Goal: Task Accomplishment & Management: Manage account settings

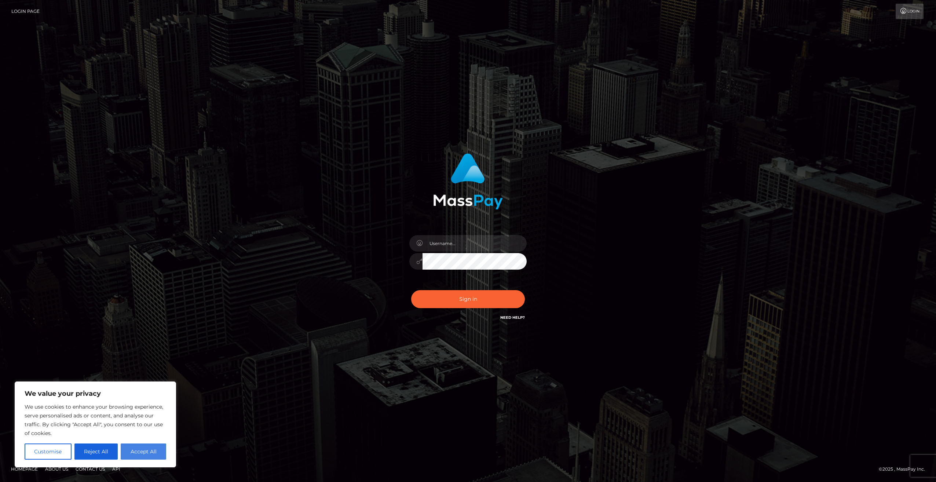
click at [143, 453] on button "Accept All" at bounding box center [143, 451] width 45 height 16
checkbox input "true"
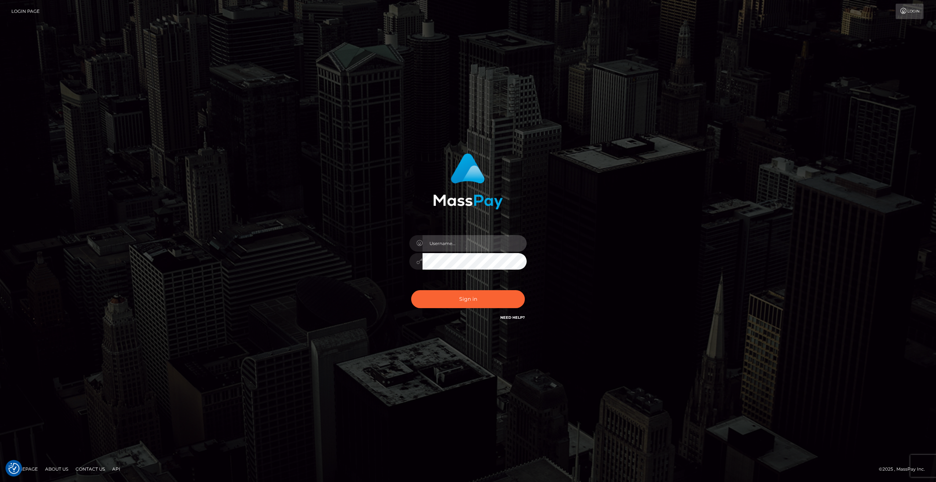
click at [449, 243] on input "text" at bounding box center [474, 243] width 104 height 16
click at [481, 247] on input "text" at bounding box center [474, 243] width 104 height 16
click at [471, 245] on input "text" at bounding box center [474, 243] width 104 height 16
type input "o"
type input "p"
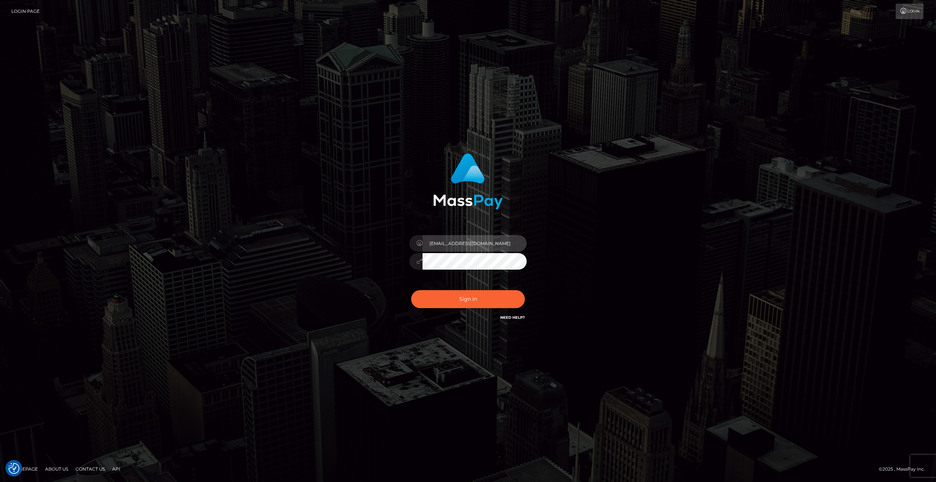
type input "yunsVT@outlook.com"
click at [411, 290] on button "Sign in" at bounding box center [468, 299] width 114 height 18
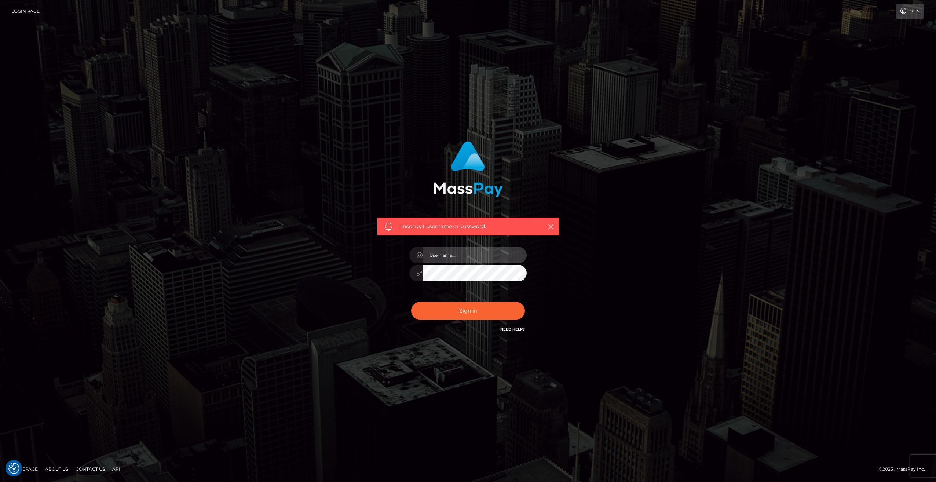
click at [449, 257] on input "text" at bounding box center [474, 255] width 104 height 16
click at [462, 261] on input "yuundera" at bounding box center [474, 255] width 104 height 16
drag, startPoint x: 469, startPoint y: 259, endPoint x: 362, endPoint y: 242, distance: 108.4
click at [361, 255] on div "Incorrect username or password. yuundera" at bounding box center [468, 241] width 418 height 211
type input "[EMAIL_ADDRESS][DOMAIN_NAME]"
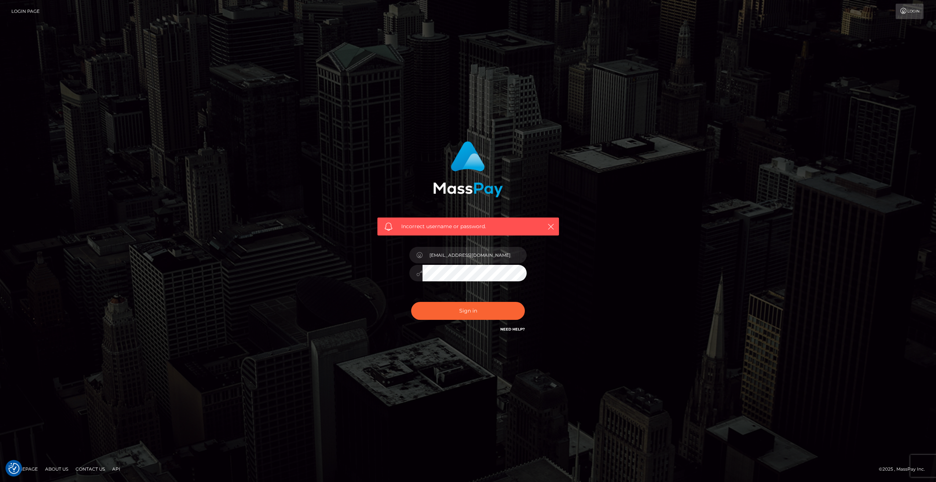
click at [411, 302] on button "Sign in" at bounding box center [468, 311] width 114 height 18
type input "pvpaigi@outlook.com"
click at [411, 302] on button "Sign in" at bounding box center [468, 311] width 114 height 18
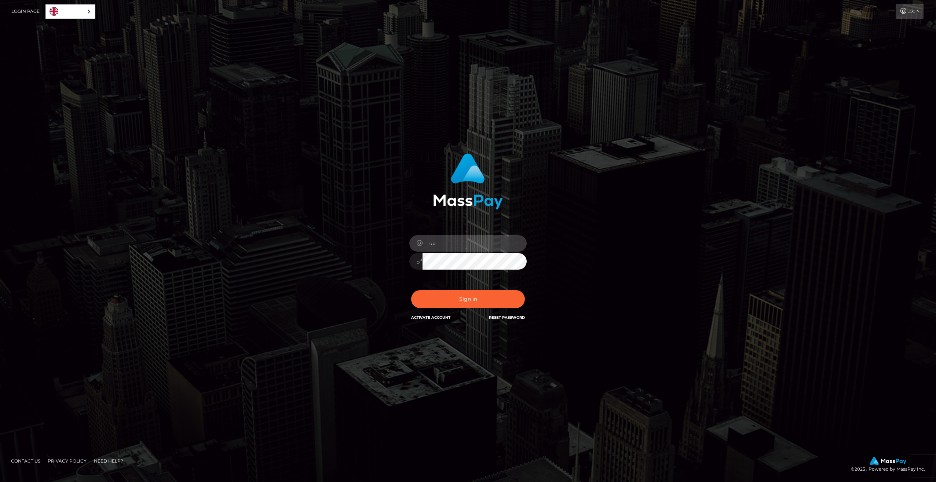
type input "o"
type input "[EMAIL_ADDRESS][DOMAIN_NAME]"
click at [411, 290] on button "Sign in" at bounding box center [468, 299] width 114 height 18
